Goal: Find specific page/section: Find specific page/section

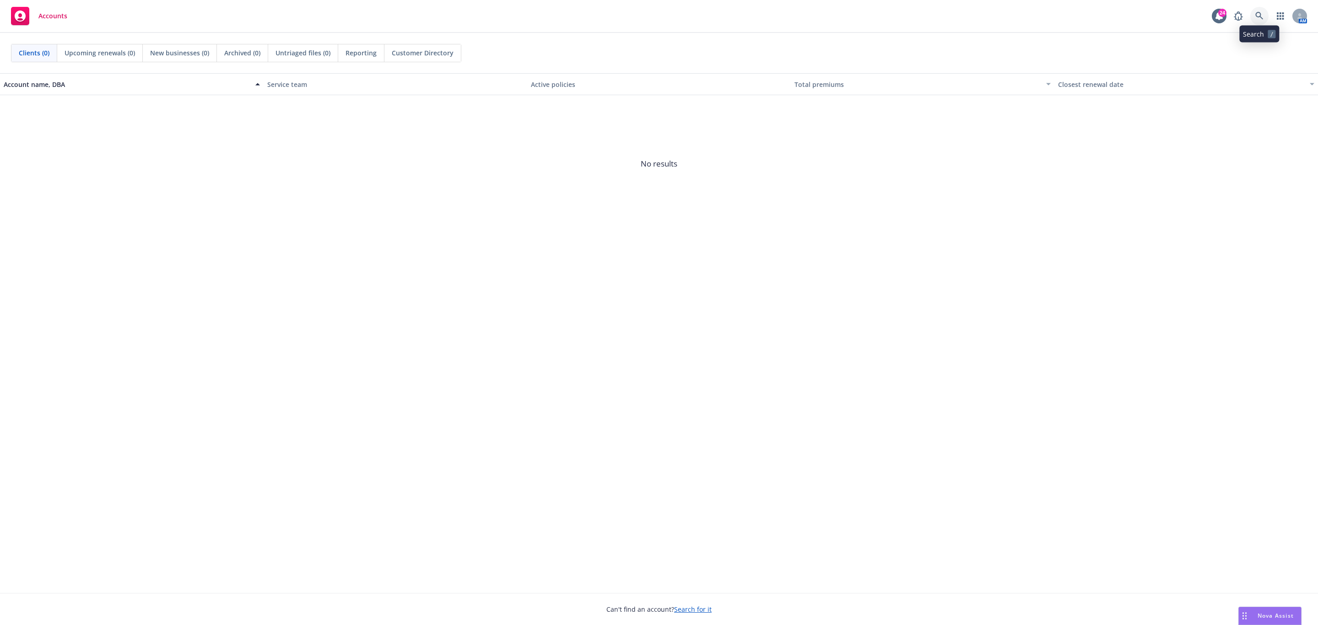
click at [1260, 25] on link at bounding box center [1259, 16] width 18 height 18
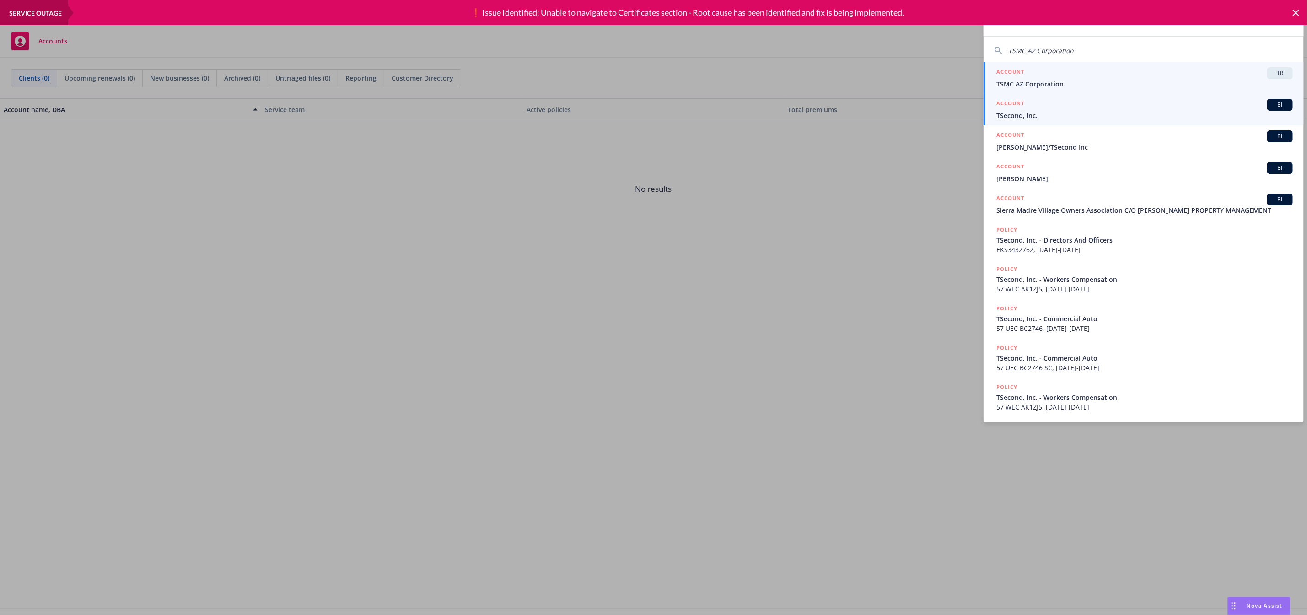
type input "tsmc"
click at [1046, 81] on span "TSMC AZ Corporation" at bounding box center [1144, 84] width 296 height 10
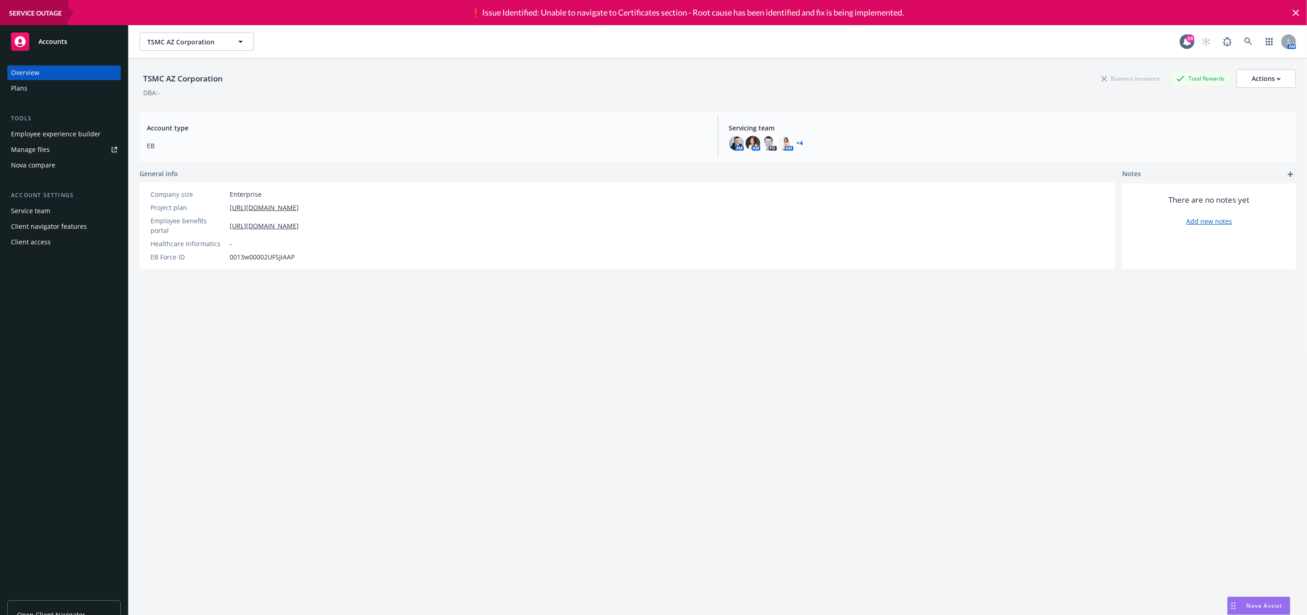
click at [48, 241] on div "Client access" at bounding box center [31, 242] width 40 height 15
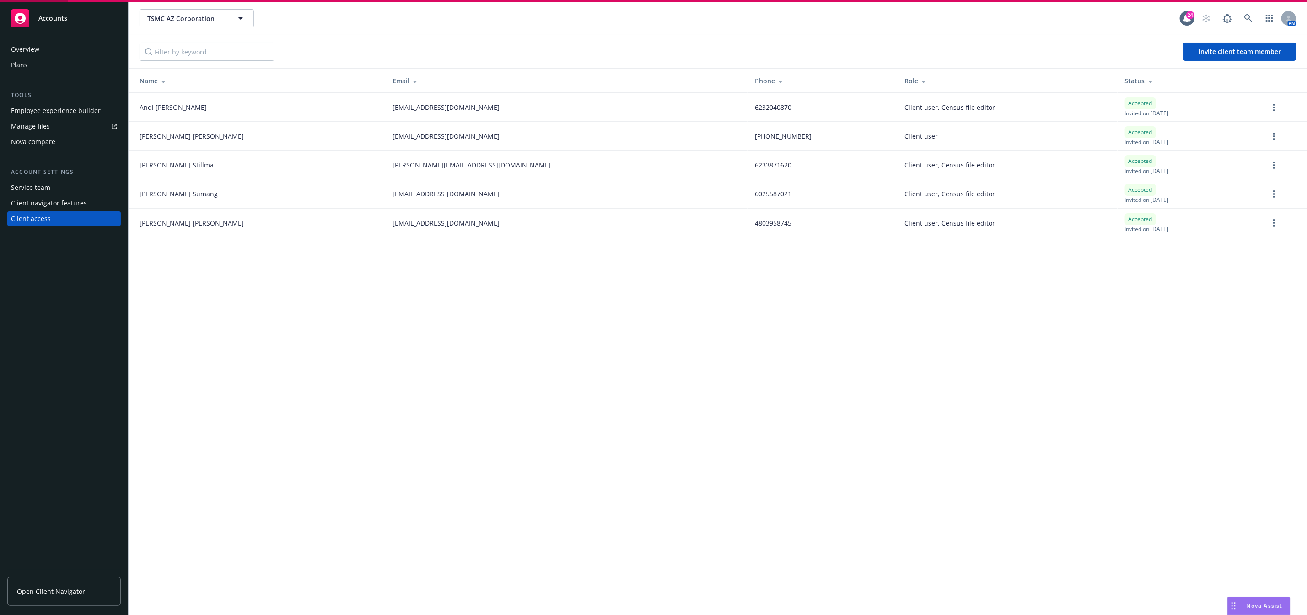
scroll to position [36, 0]
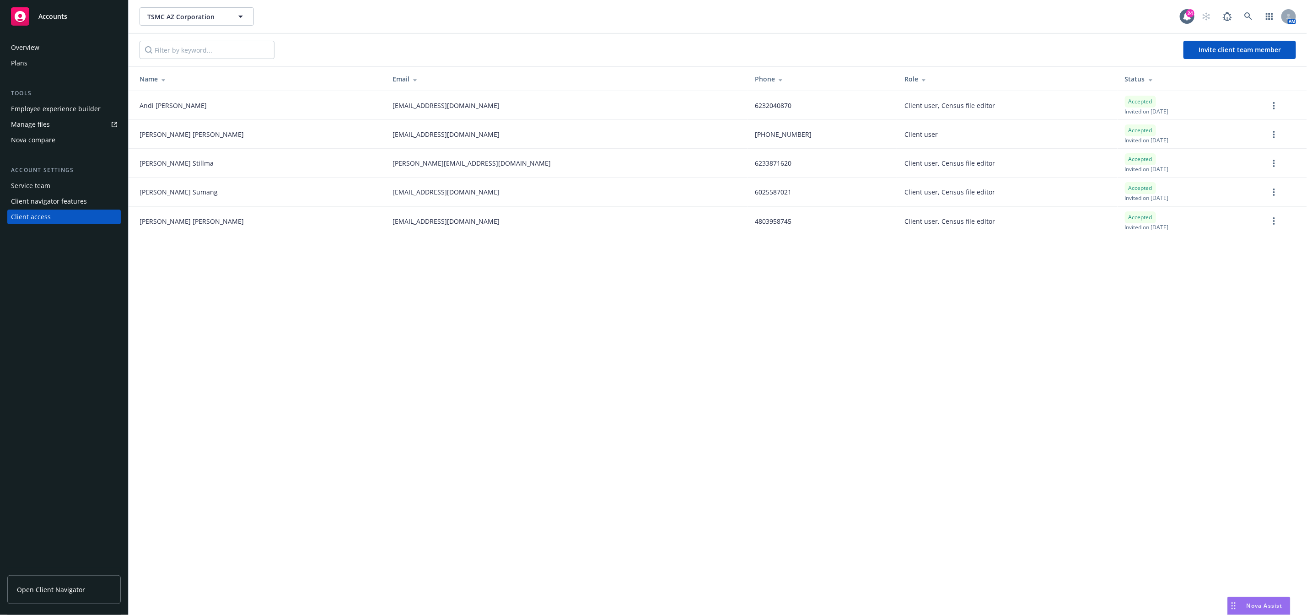
click at [55, 589] on span "Open Client Navigator" at bounding box center [51, 590] width 68 height 10
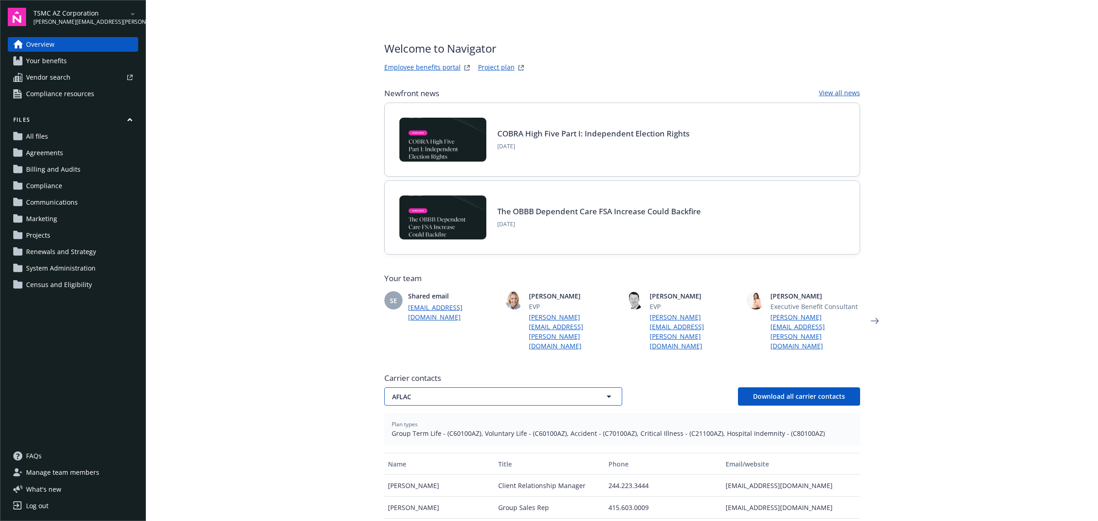
click at [444, 392] on span "AFLAC" at bounding box center [487, 397] width 190 height 10
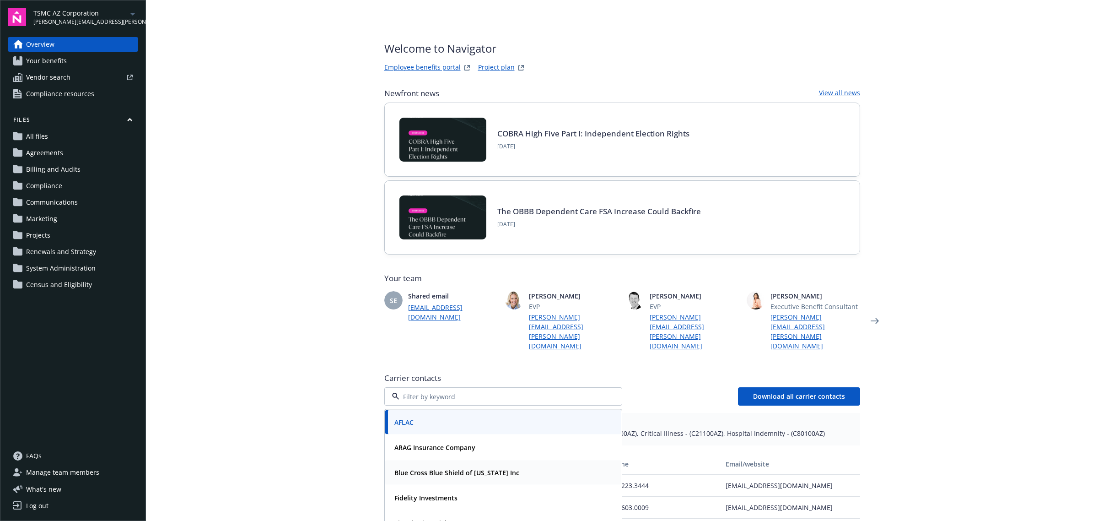
click at [428, 468] on strong "Blue Cross Blue Shield of [US_STATE] Inc" at bounding box center [456, 472] width 125 height 9
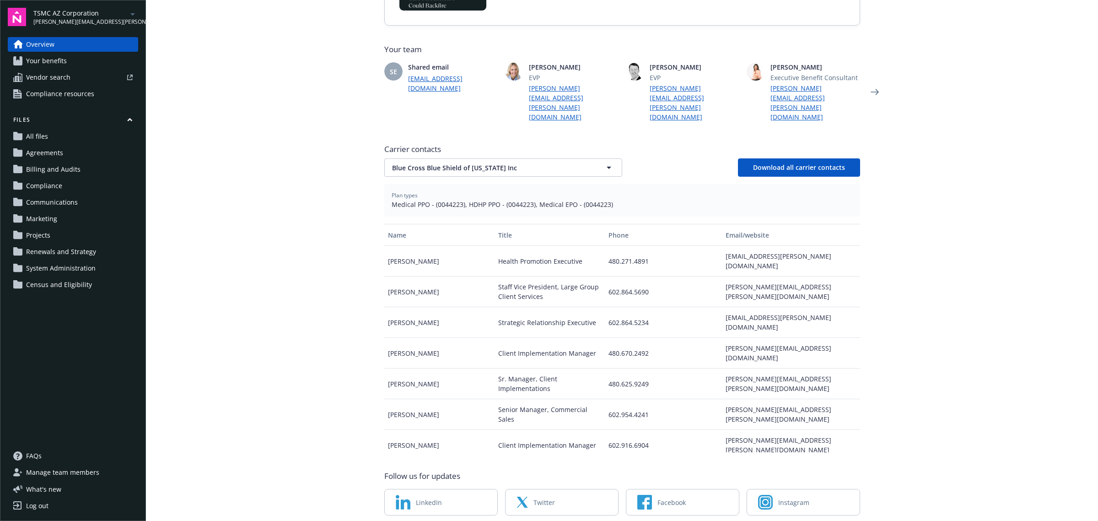
scroll to position [245, 0]
